Goal: Find specific page/section: Find specific page/section

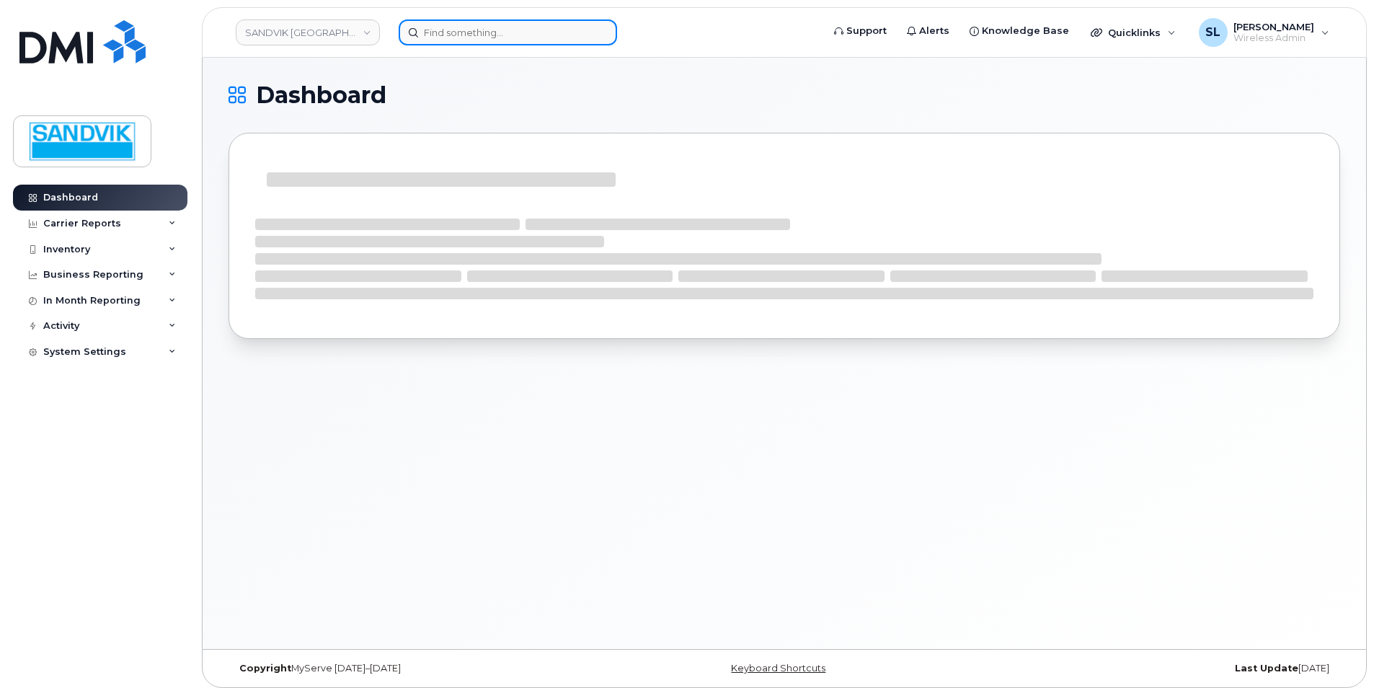
click at [508, 33] on input at bounding box center [508, 32] width 218 height 26
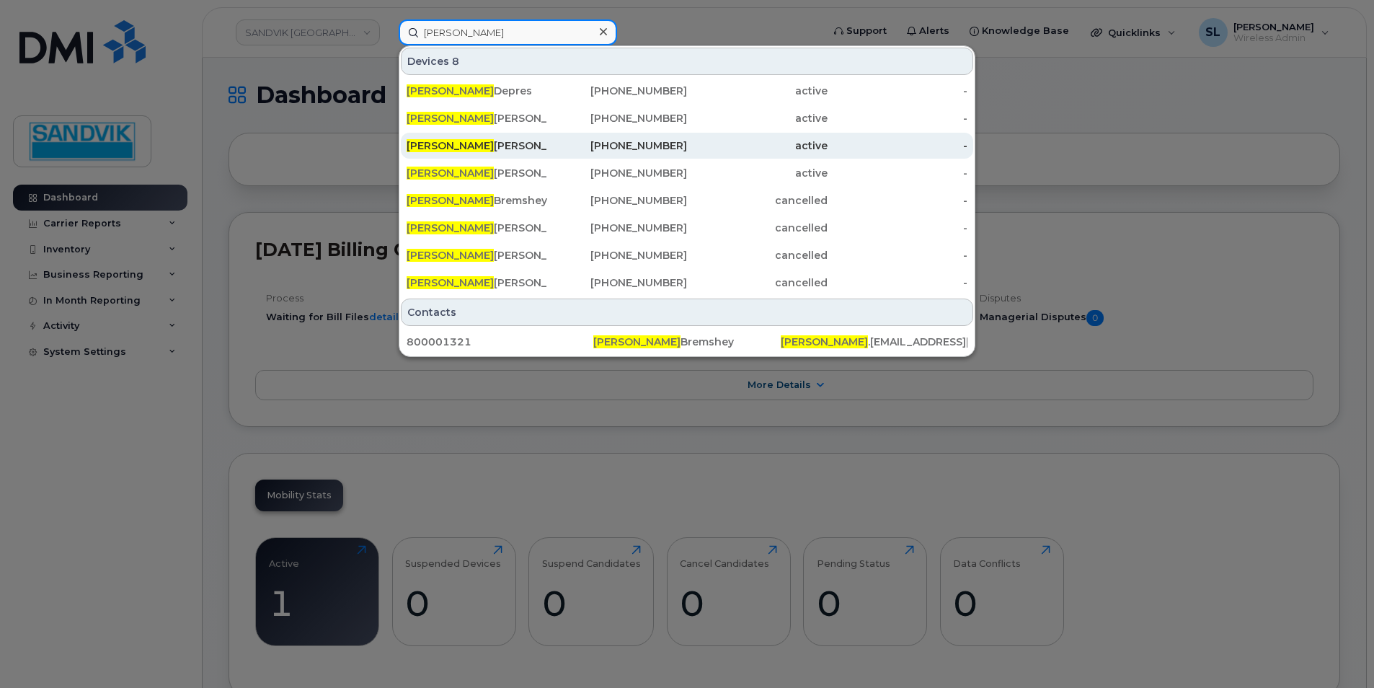
type input "[PERSON_NAME]"
click at [486, 141] on div "[PERSON_NAME]" at bounding box center [477, 145] width 141 height 14
